Goal: Transaction & Acquisition: Book appointment/travel/reservation

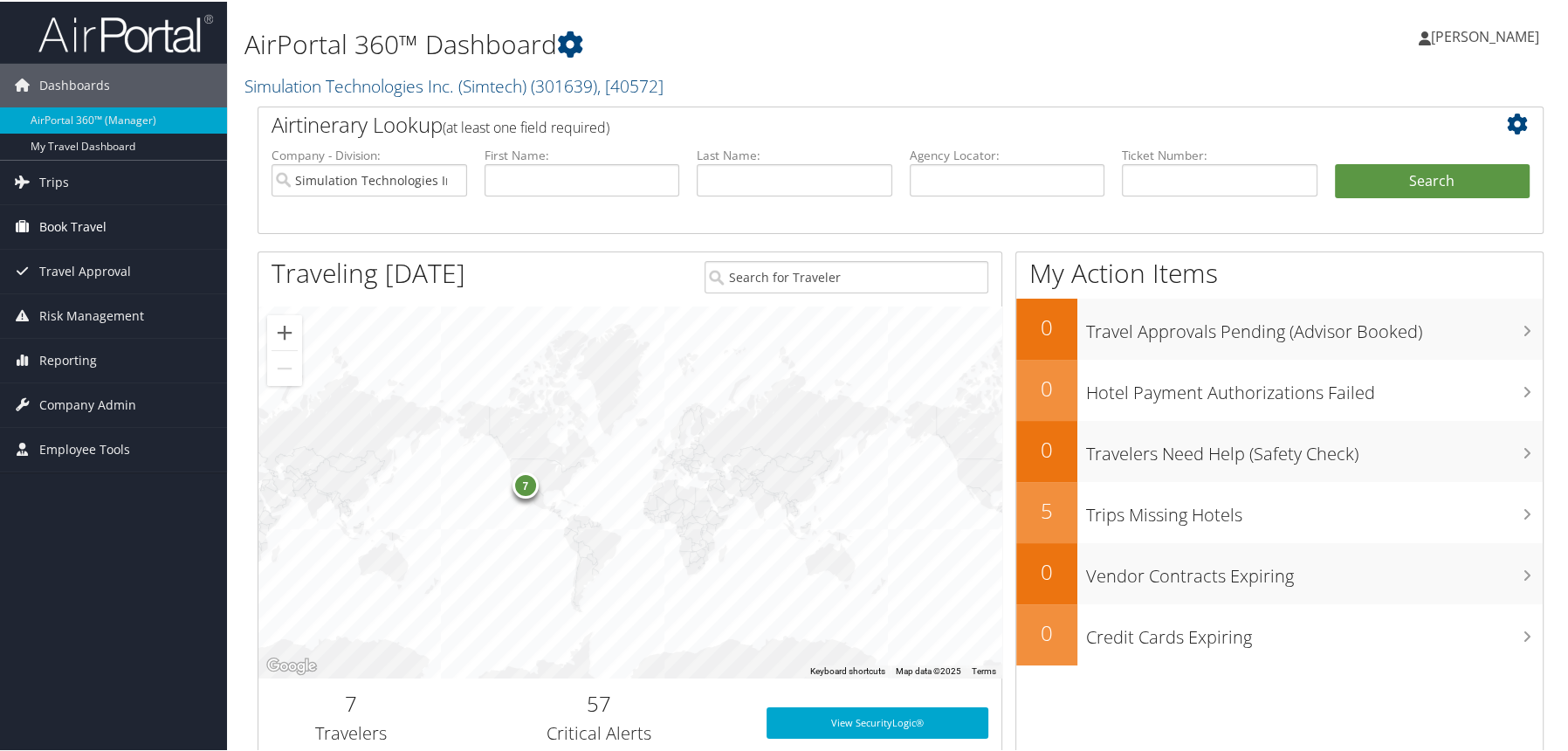
click at [83, 228] on span "Book Travel" at bounding box center [73, 225] width 68 height 43
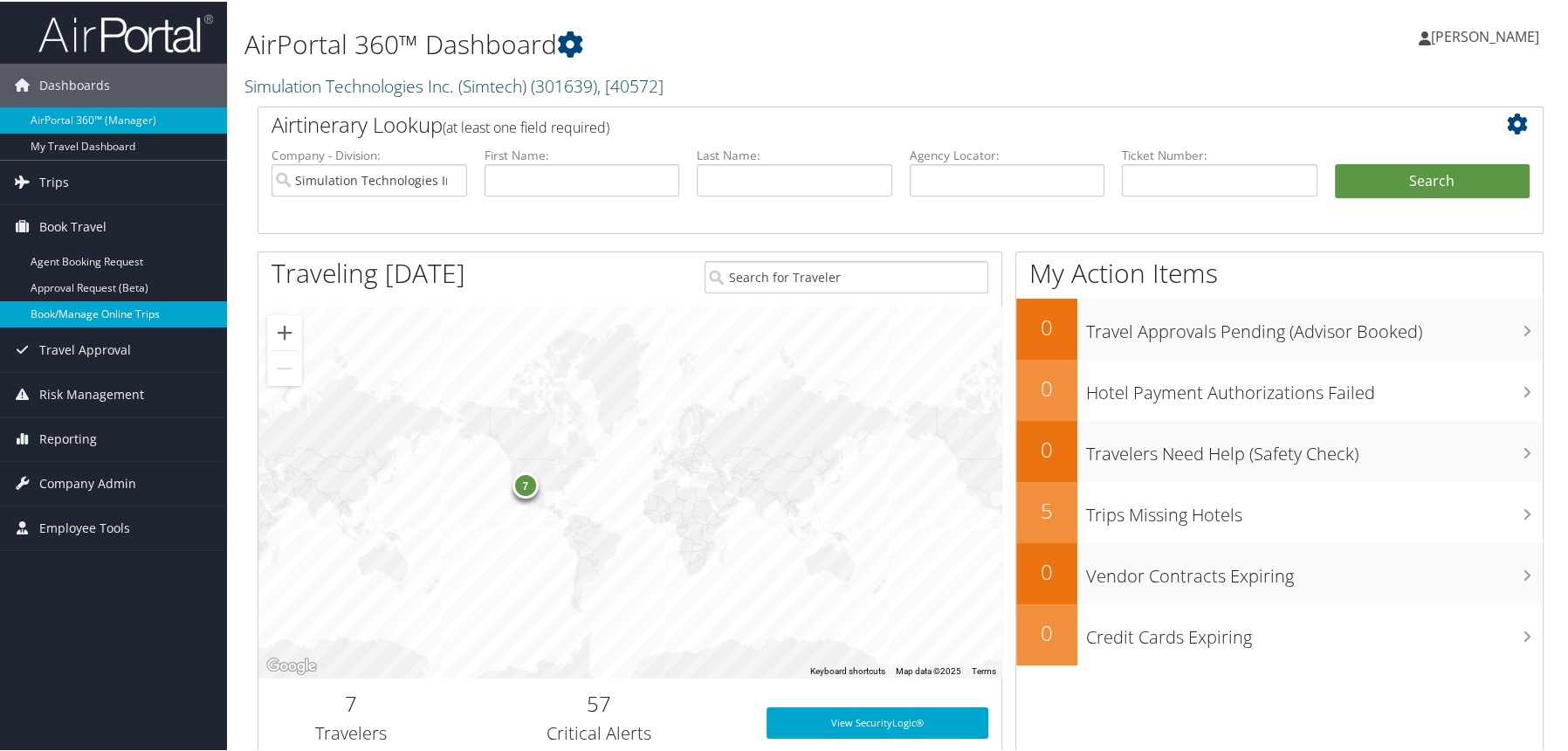
click at [85, 312] on link "Book/Manage Online Trips" at bounding box center [114, 312] width 227 height 26
